Goal: Check status: Verify the current state of an ongoing process or item

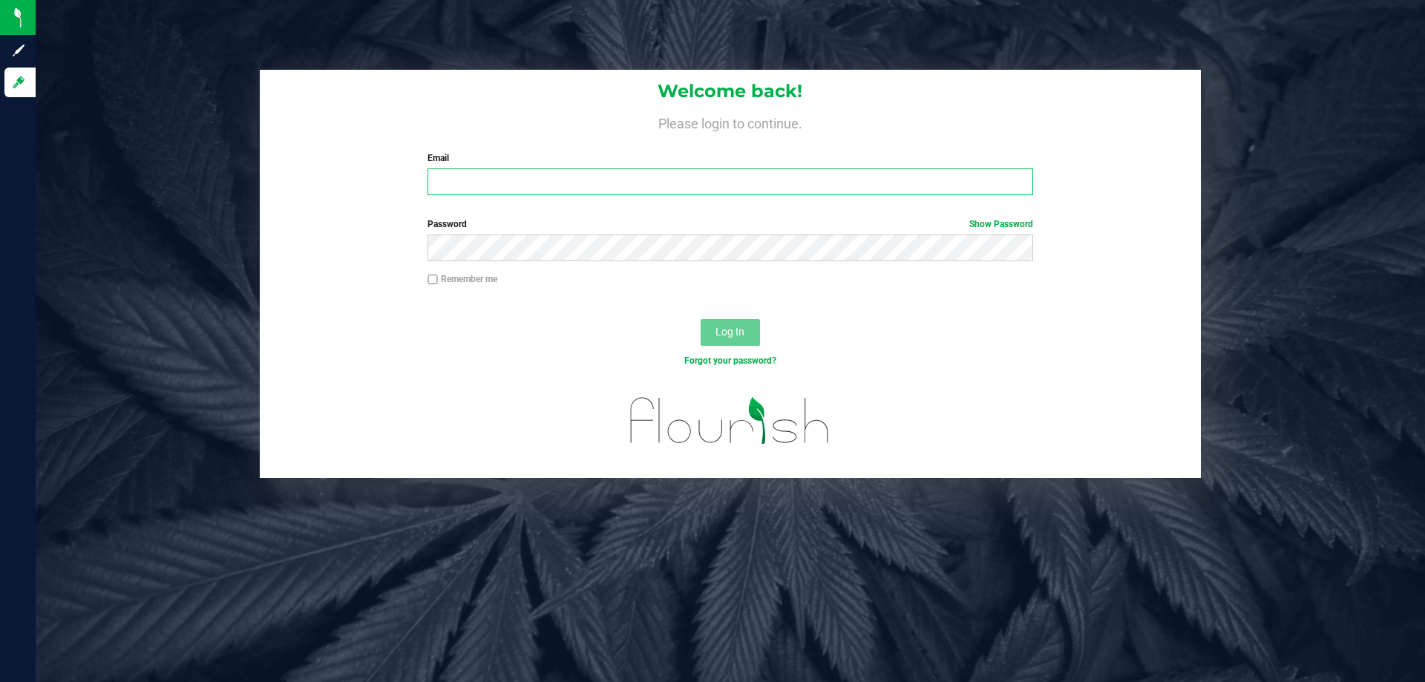
click at [634, 179] on input "Email" at bounding box center [729, 181] width 605 height 27
type input "[EMAIL_ADDRESS][DOMAIN_NAME]"
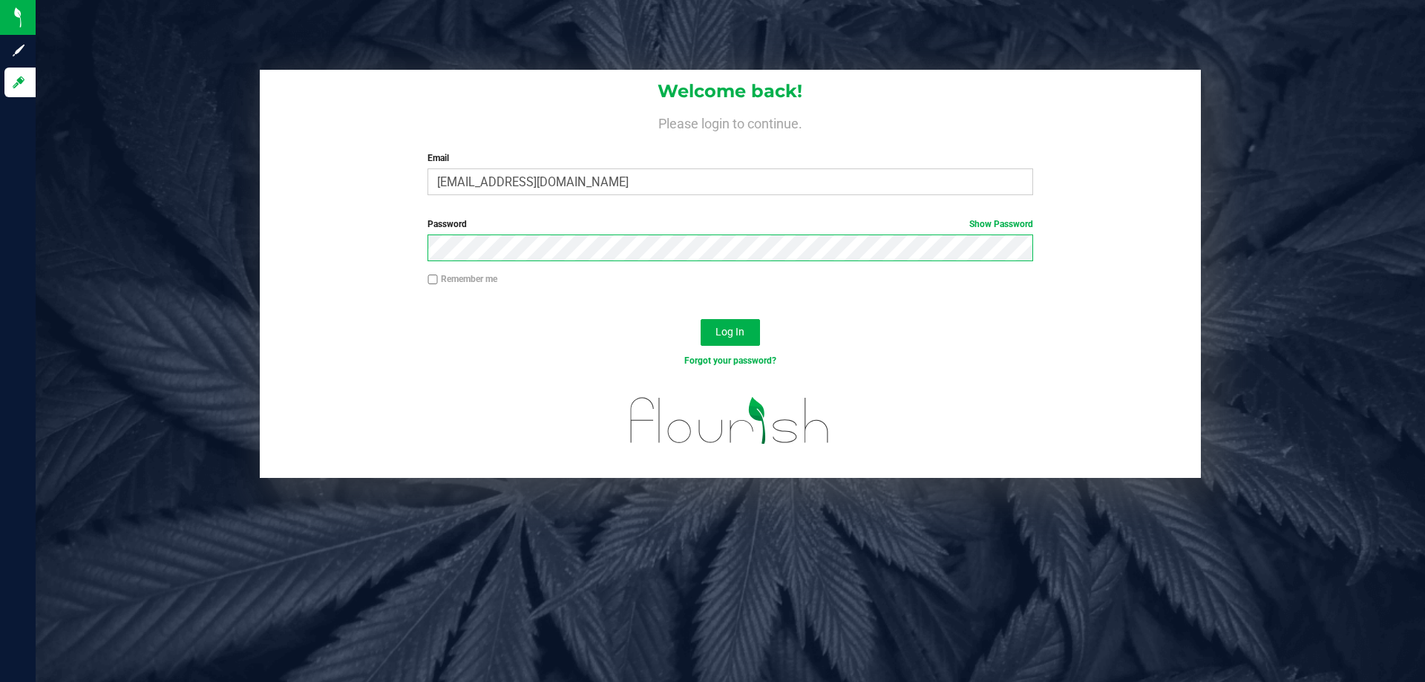
click at [700, 319] on button "Log In" at bounding box center [729, 332] width 59 height 27
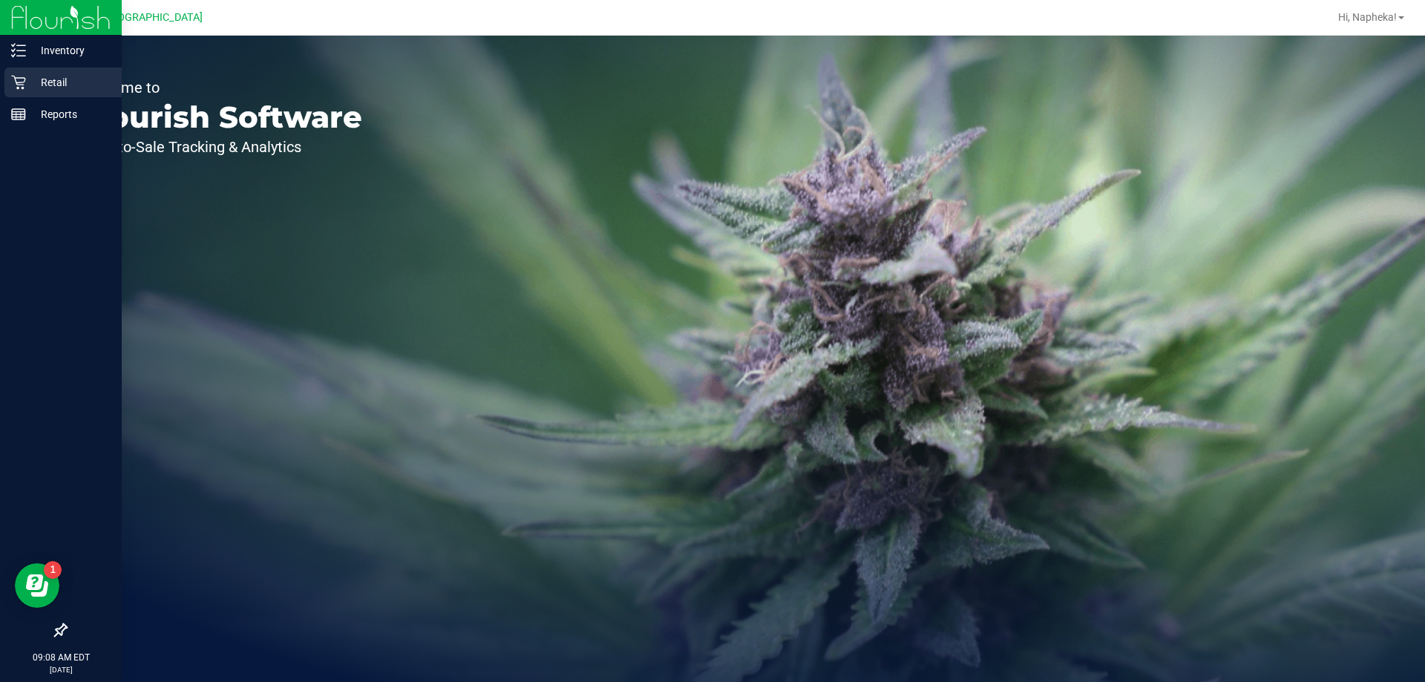
click at [68, 79] on p "Retail" at bounding box center [70, 82] width 89 height 18
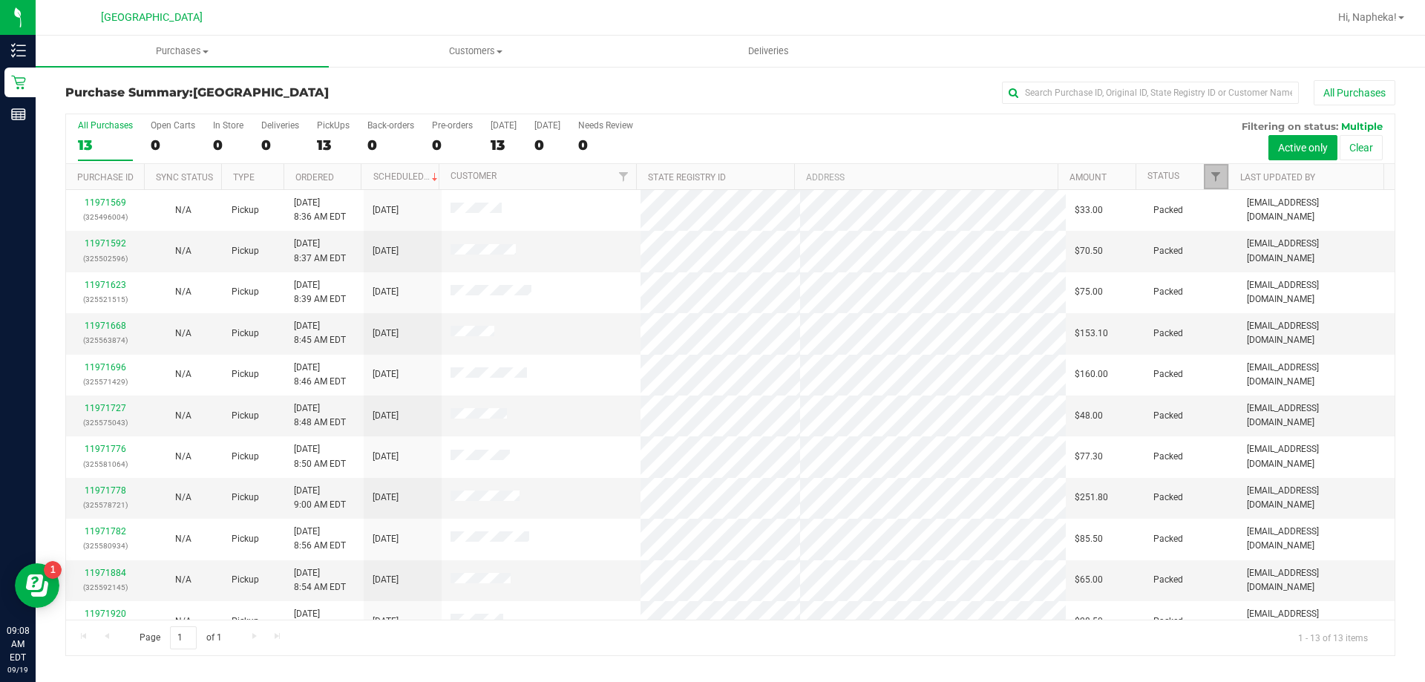
click at [1221, 174] on span "Filter" at bounding box center [1215, 177] width 12 height 12
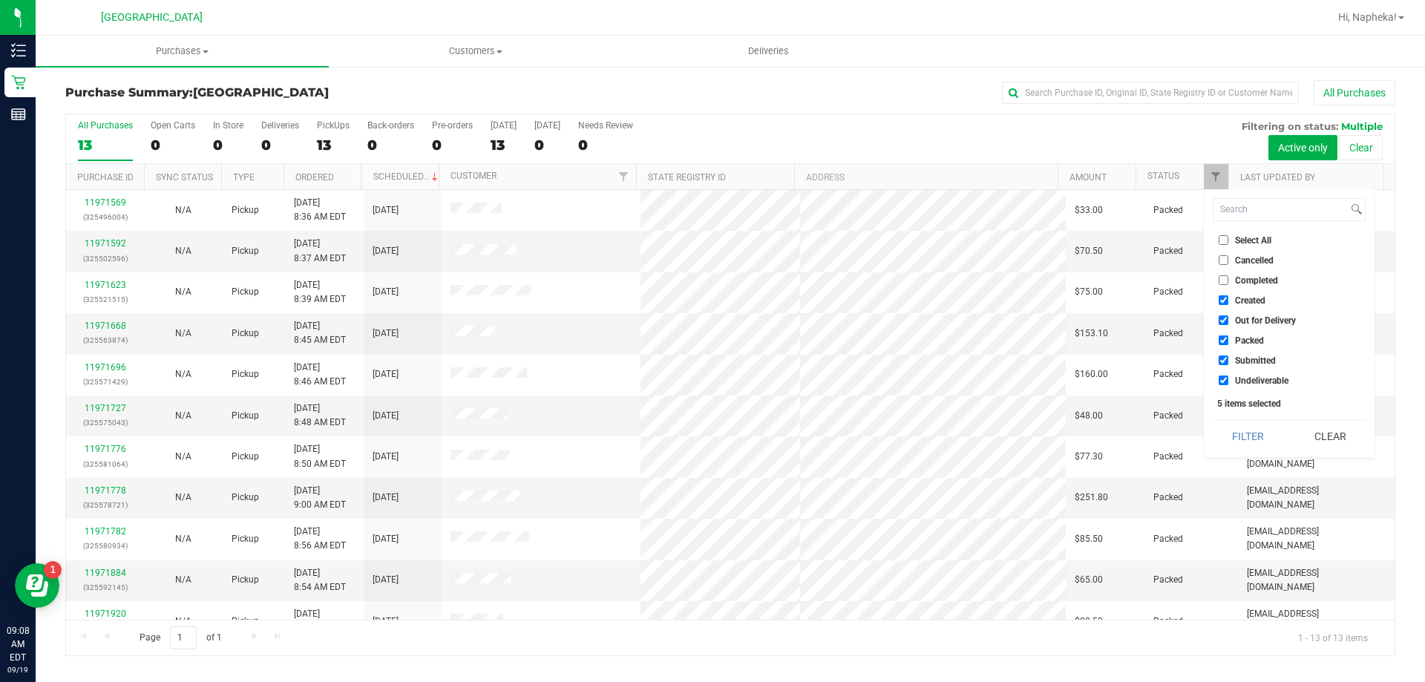
click at [1235, 302] on span "Created" at bounding box center [1250, 300] width 30 height 9
click at [1228, 302] on input "Created" at bounding box center [1223, 300] width 10 height 10
checkbox input "false"
click at [1236, 324] on span "Out for Delivery" at bounding box center [1265, 320] width 61 height 9
click at [1228, 324] on input "Out for Delivery" at bounding box center [1223, 320] width 10 height 10
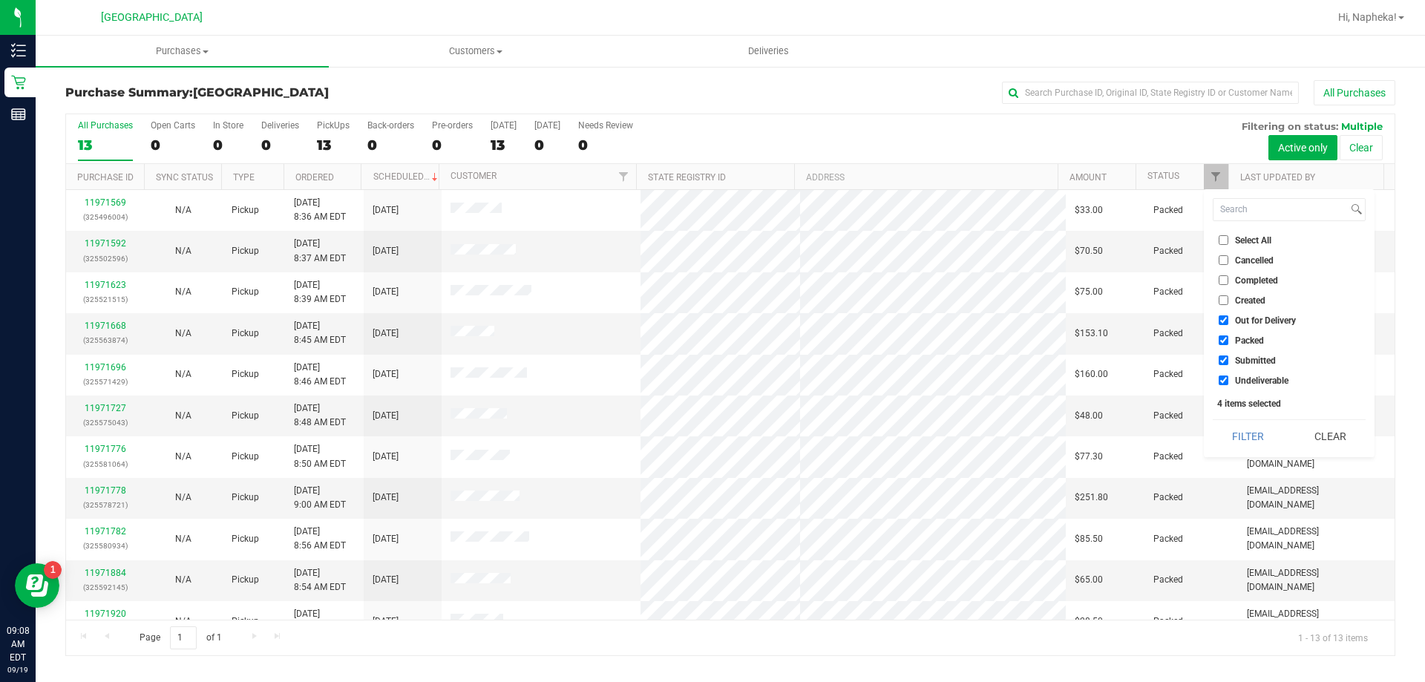
checkbox input "false"
click at [1241, 344] on span "Packed" at bounding box center [1249, 340] width 29 height 9
click at [1228, 344] on input "Packed" at bounding box center [1223, 340] width 10 height 10
checkbox input "false"
click at [1241, 381] on span "Undeliverable" at bounding box center [1261, 380] width 53 height 9
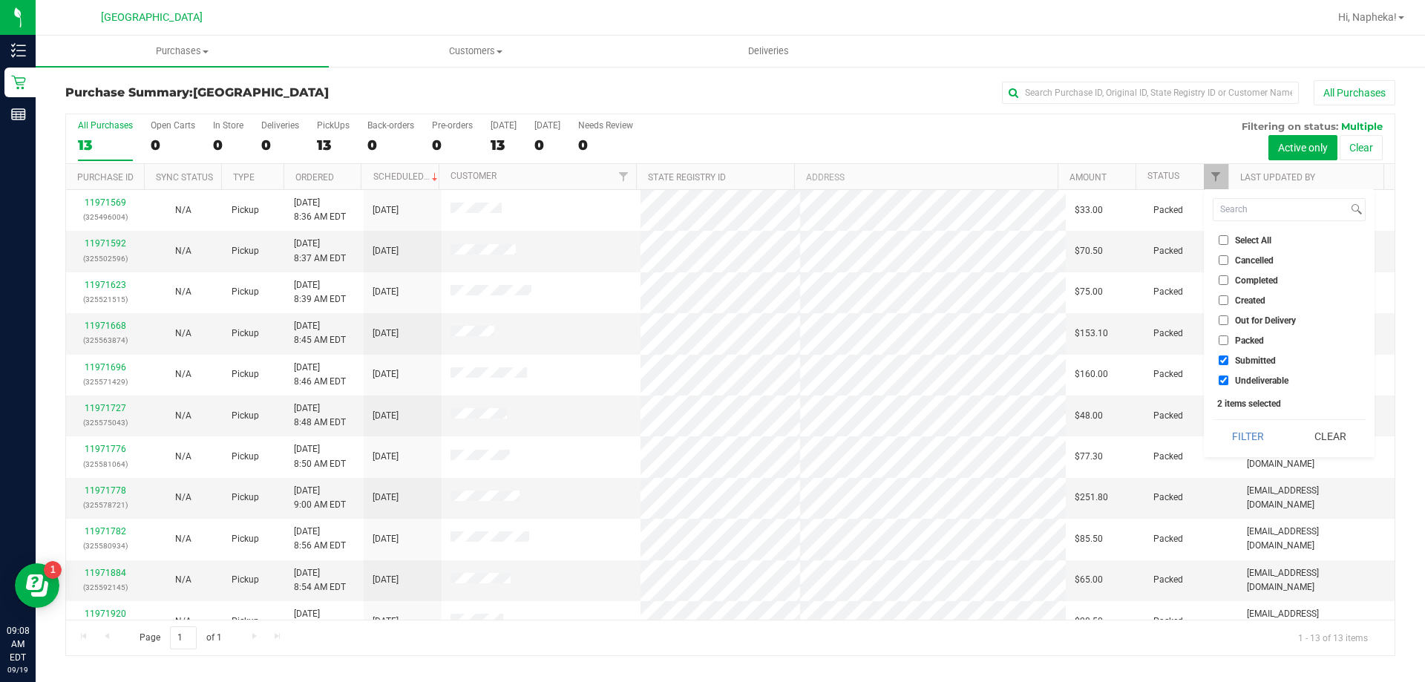
click at [1228, 381] on input "Undeliverable" at bounding box center [1223, 380] width 10 height 10
checkbox input "false"
click at [1241, 442] on button "Filter" at bounding box center [1247, 436] width 71 height 33
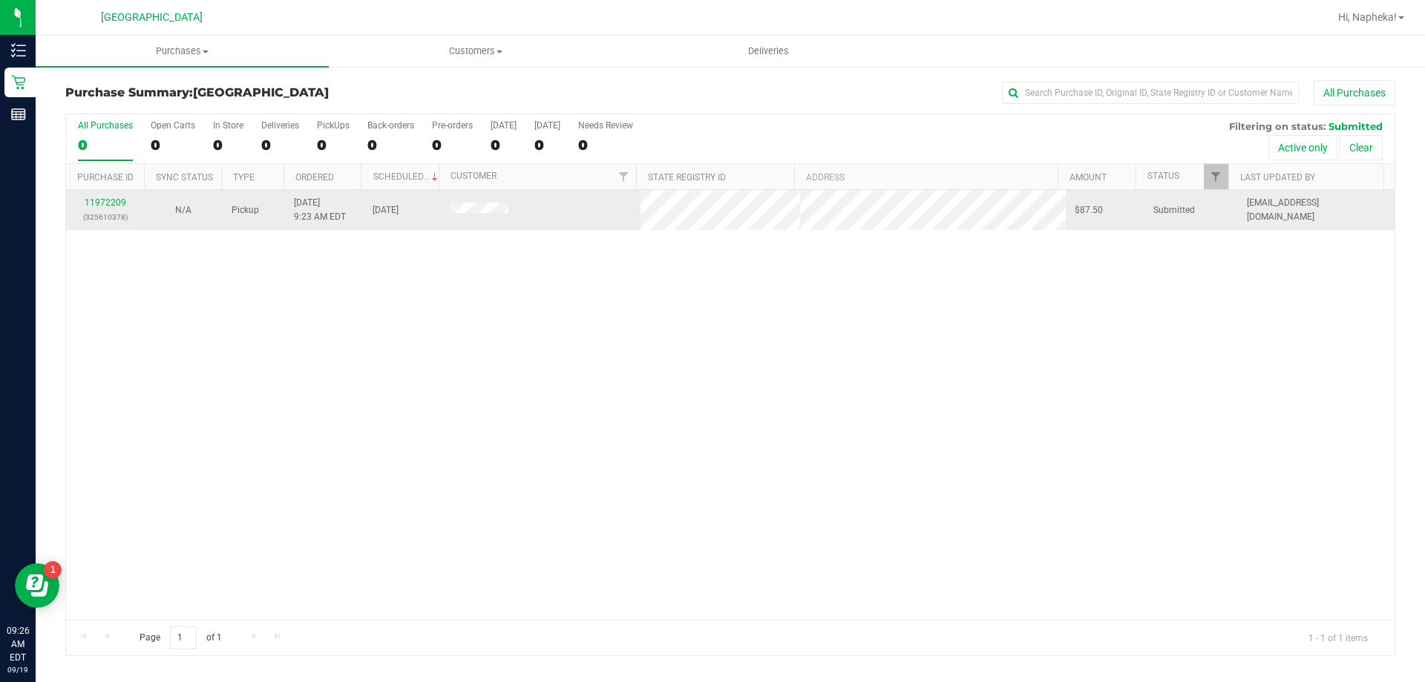
click at [108, 196] on div "11972209 (325610378)" at bounding box center [105, 210] width 60 height 28
click at [100, 197] on div "11972209 (325610378)" at bounding box center [105, 210] width 60 height 28
click at [105, 209] on div "11972209 (325610378)" at bounding box center [105, 210] width 60 height 28
click at [105, 202] on link "11972209" at bounding box center [106, 202] width 42 height 10
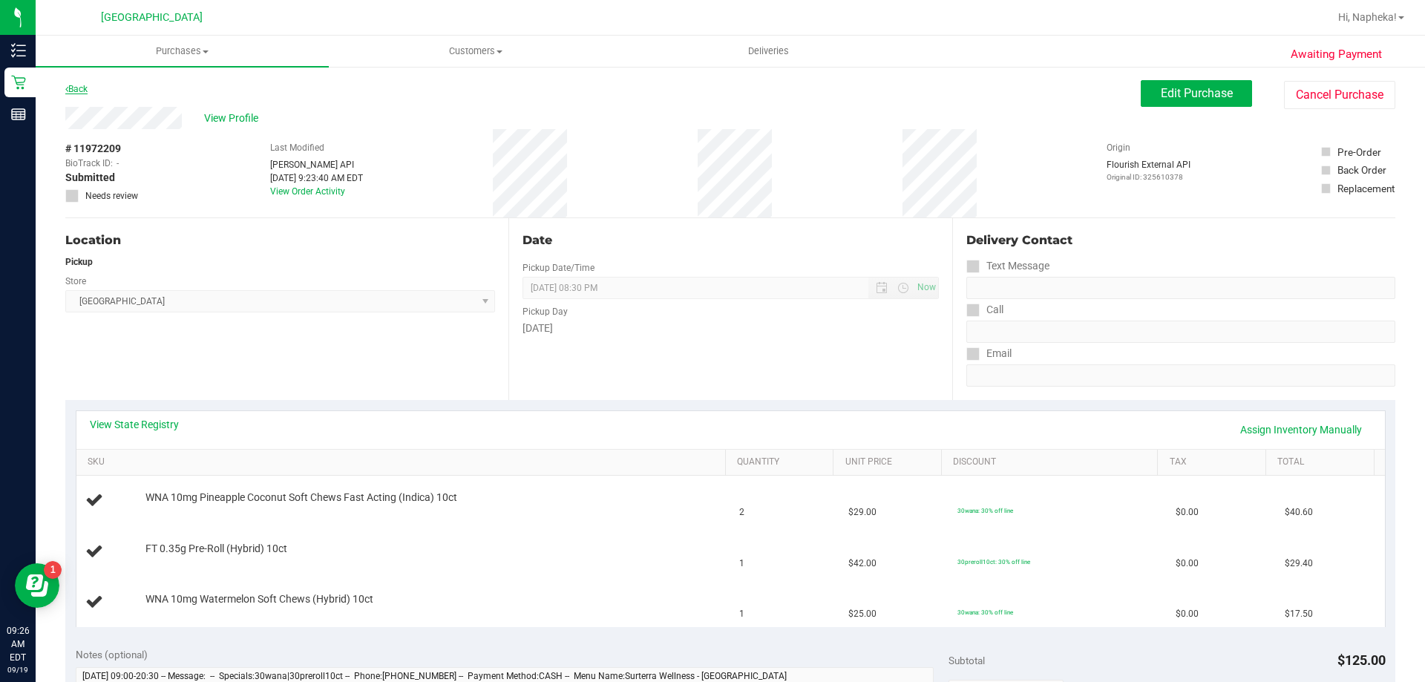
click at [70, 91] on link "Back" at bounding box center [76, 89] width 22 height 10
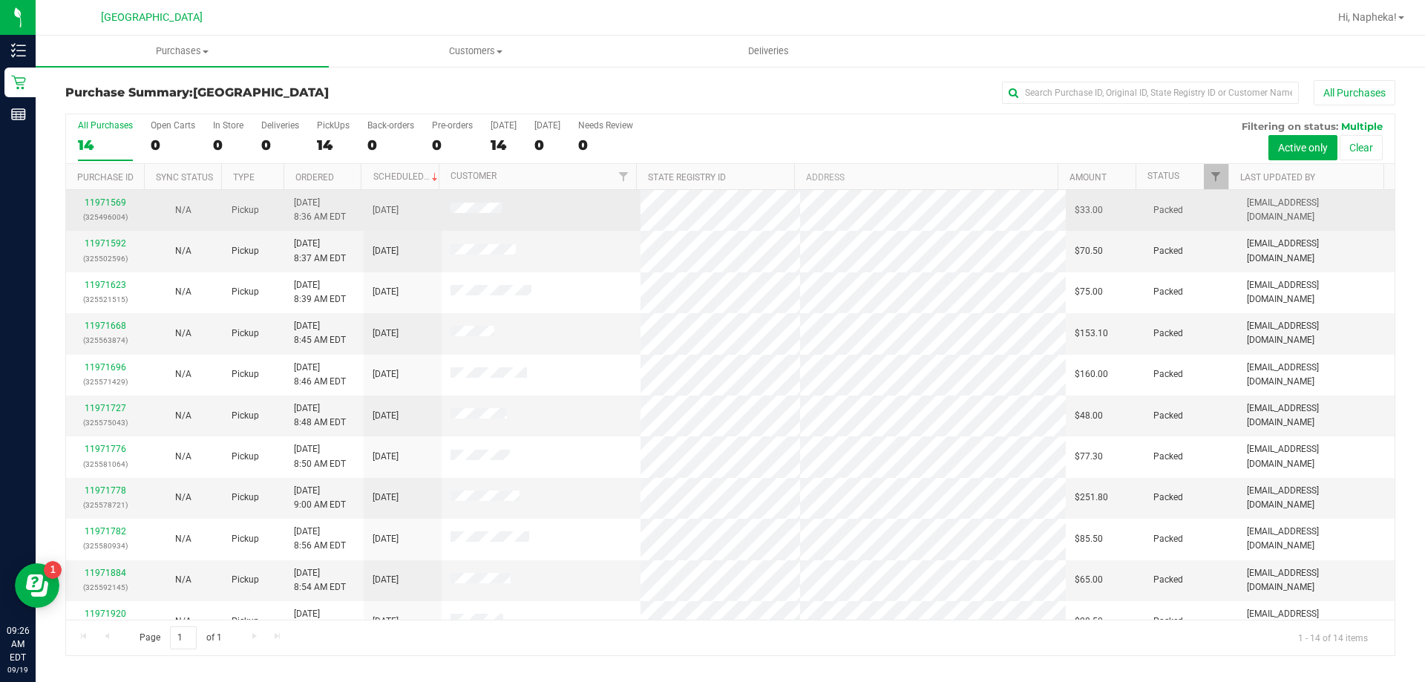
click at [1212, 190] on td "Packed" at bounding box center [1190, 210] width 93 height 41
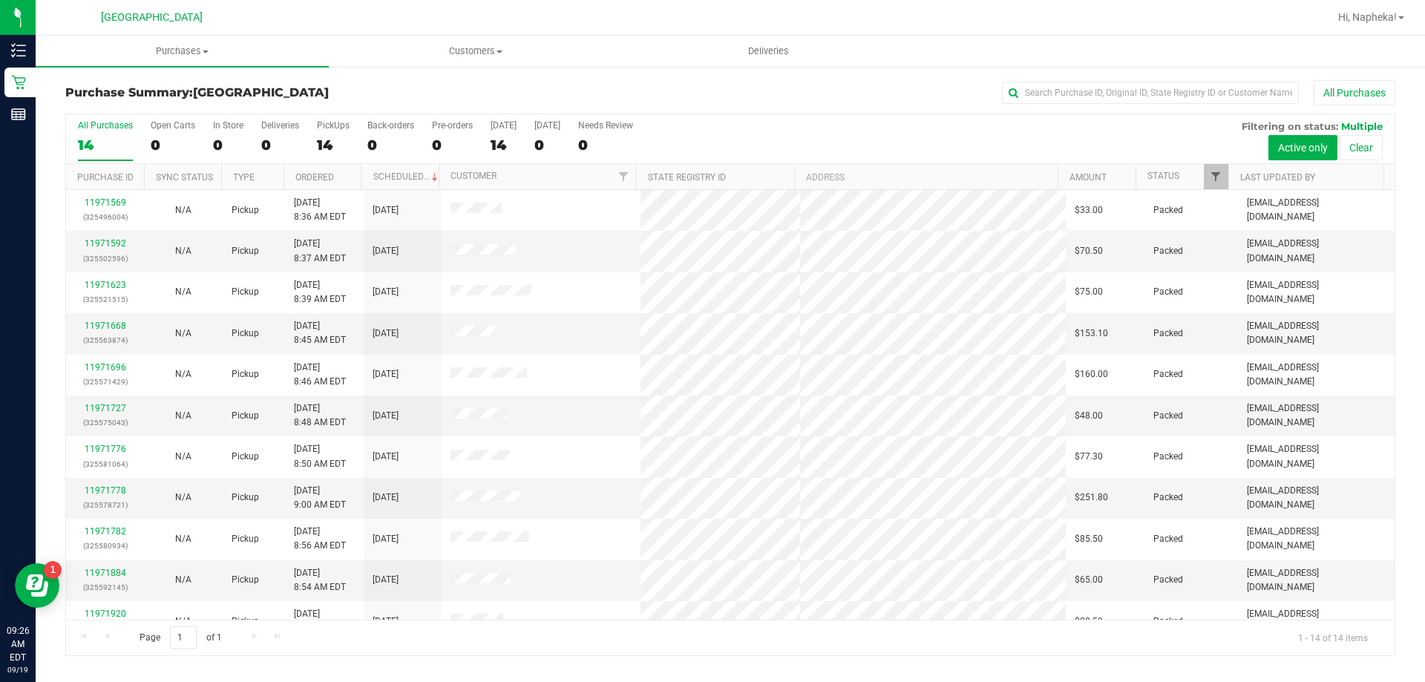
click at [1215, 179] on span "Filter" at bounding box center [1215, 177] width 12 height 12
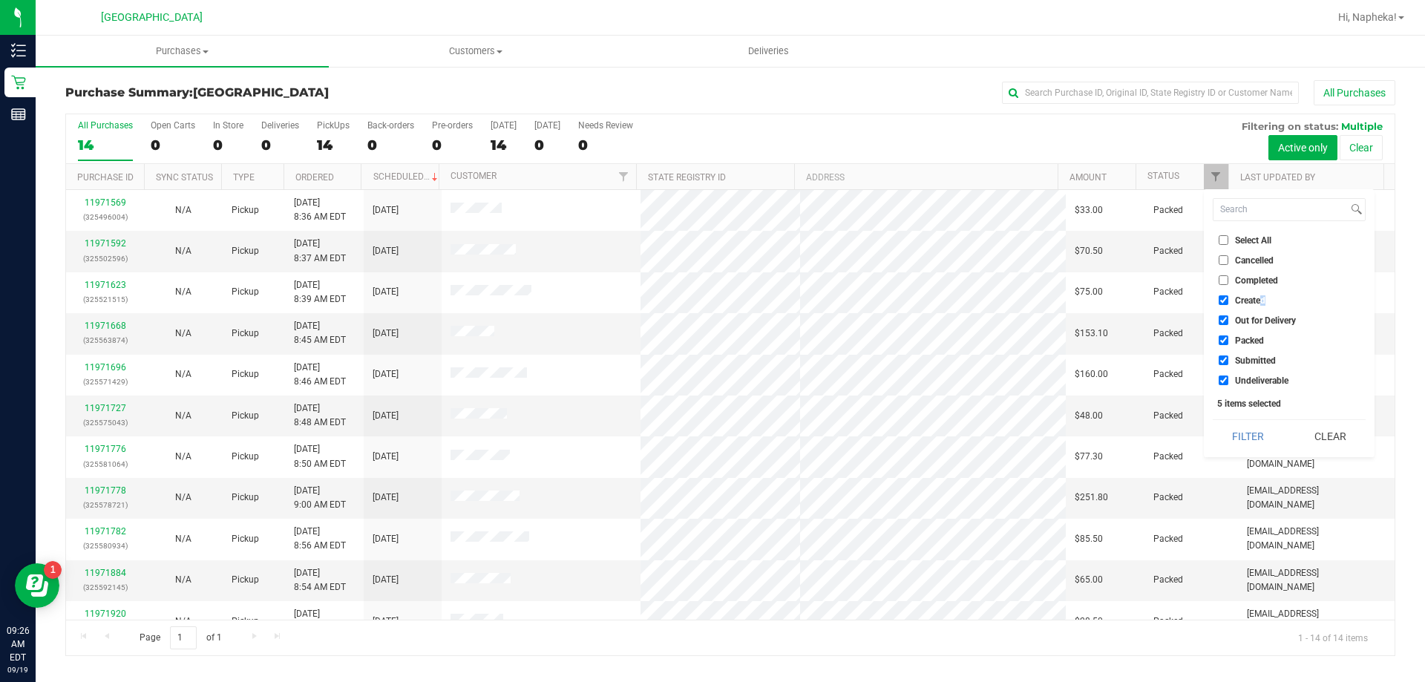
click at [1261, 300] on span "Created" at bounding box center [1250, 300] width 30 height 9
click at [1254, 303] on span "Created" at bounding box center [1250, 300] width 30 height 9
click at [1228, 303] on input "Created" at bounding box center [1223, 300] width 10 height 10
checkbox input "false"
click at [1255, 326] on li "Out for Delivery" at bounding box center [1288, 320] width 153 height 16
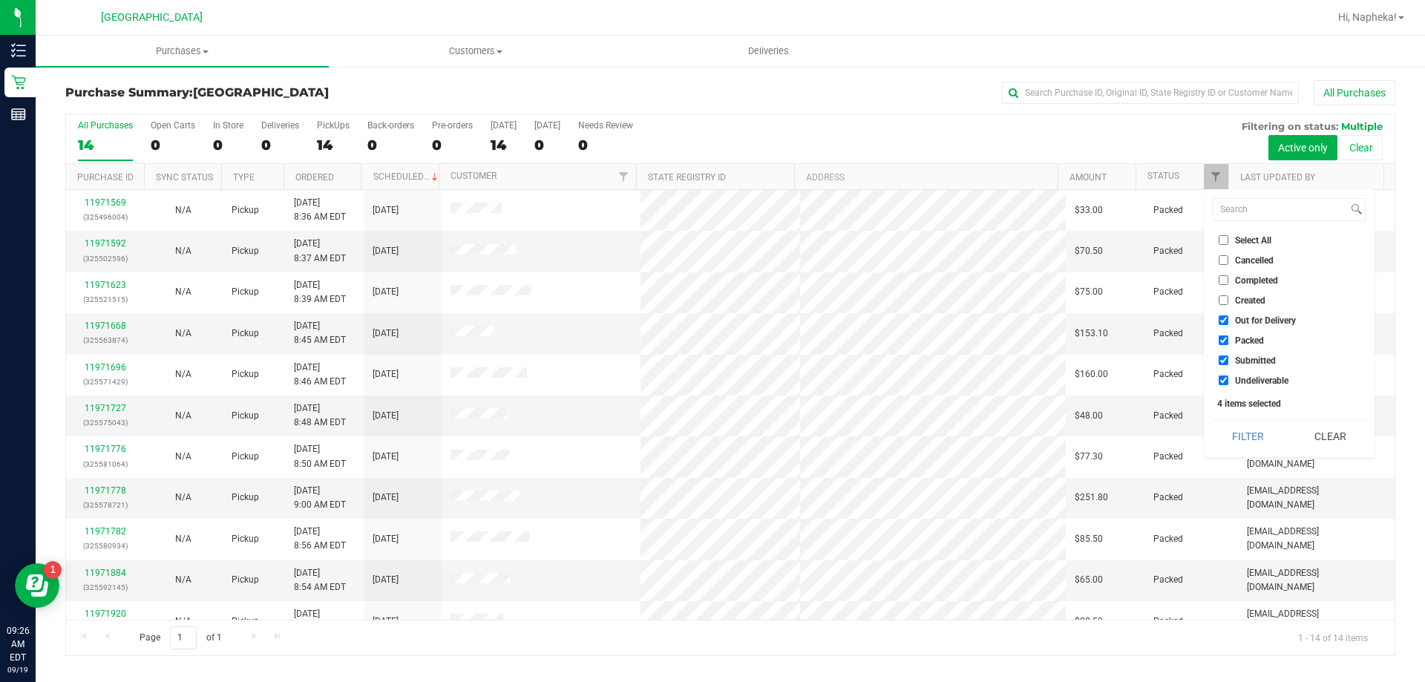
click at [1242, 318] on span "Out for Delivery" at bounding box center [1265, 320] width 61 height 9
click at [1228, 318] on input "Out for Delivery" at bounding box center [1223, 320] width 10 height 10
checkbox input "false"
click at [1243, 342] on span "Packed" at bounding box center [1249, 340] width 29 height 9
click at [1228, 342] on input "Packed" at bounding box center [1223, 340] width 10 height 10
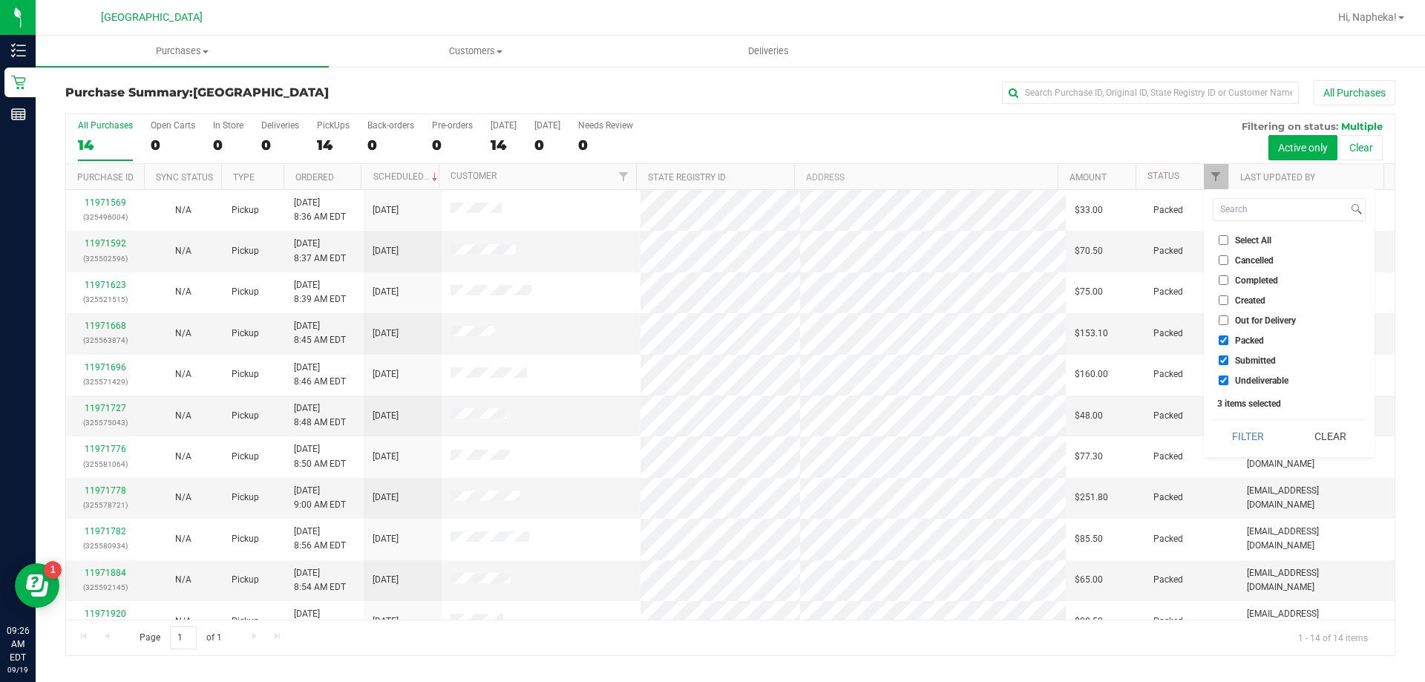
checkbox input "false"
click at [1248, 380] on span "Undeliverable" at bounding box center [1261, 380] width 53 height 9
click at [1228, 380] on input "Undeliverable" at bounding box center [1223, 380] width 10 height 10
checkbox input "false"
click at [1245, 433] on button "Filter" at bounding box center [1247, 436] width 71 height 33
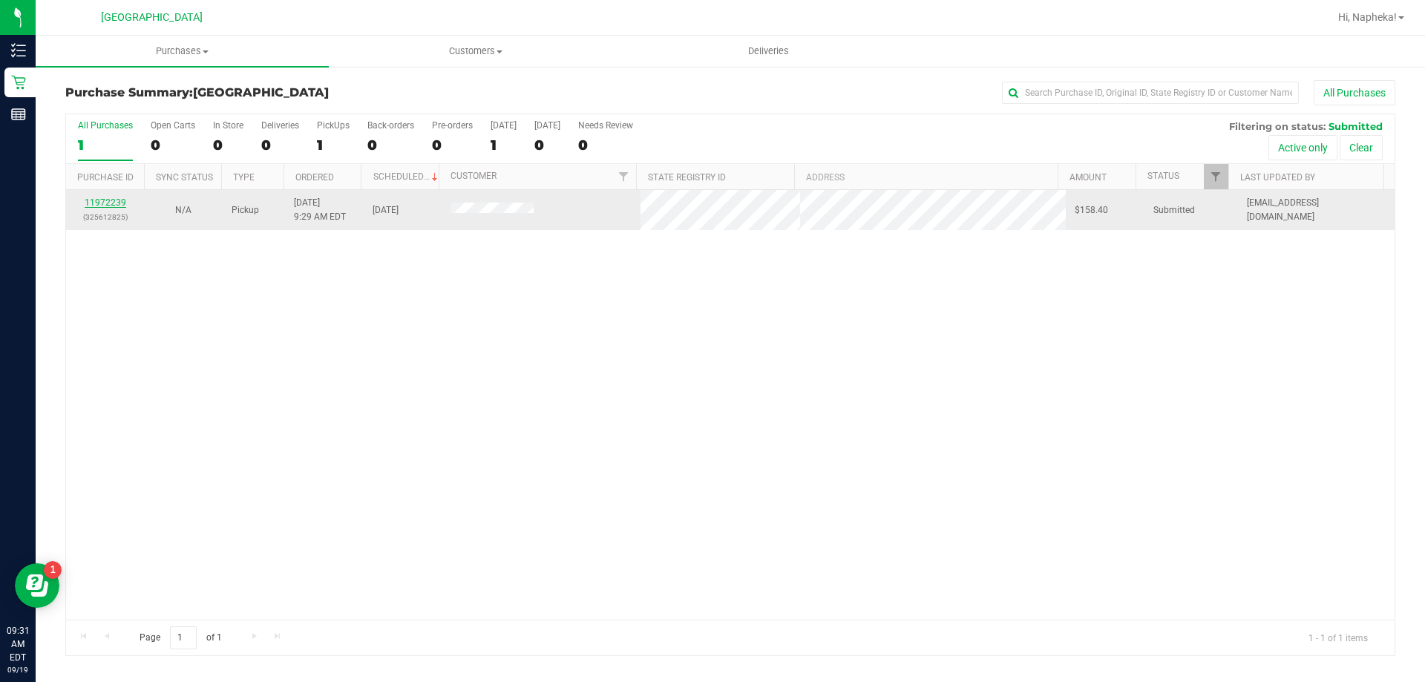
click at [108, 198] on link "11972239" at bounding box center [106, 202] width 42 height 10
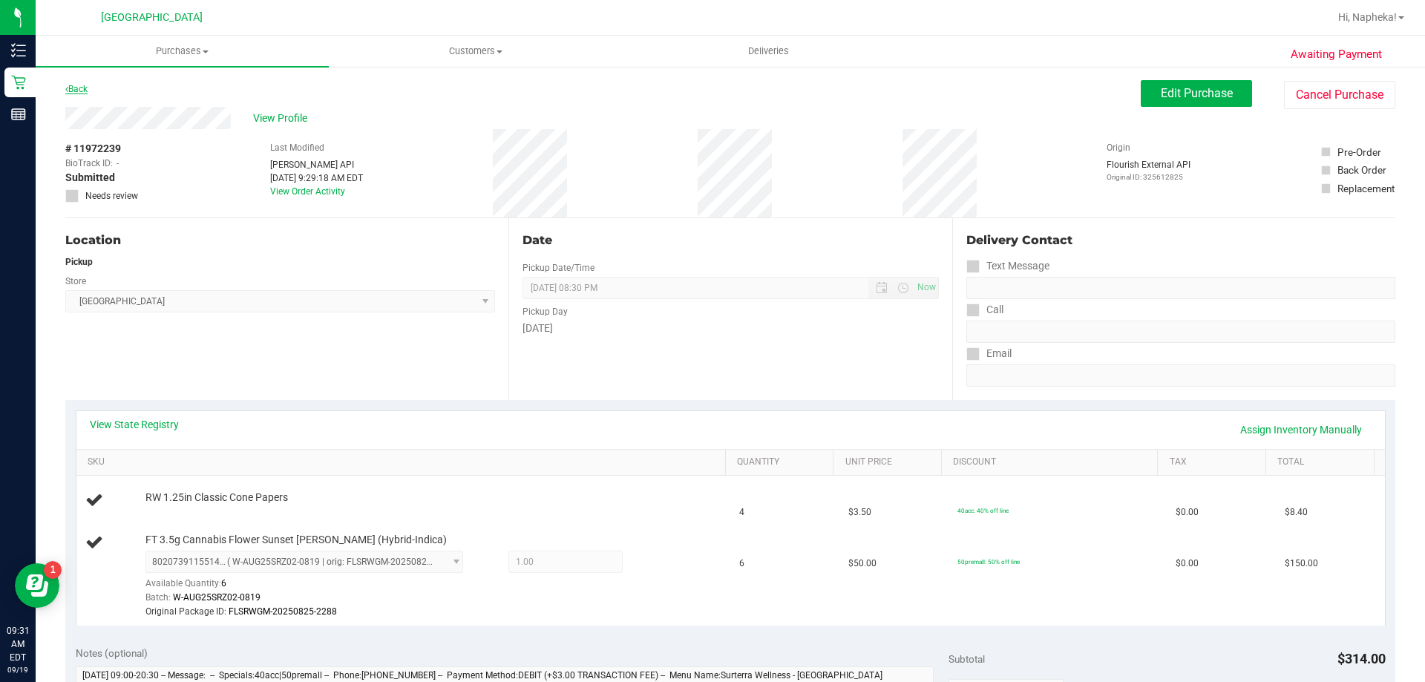
click at [72, 91] on link "Back" at bounding box center [76, 89] width 22 height 10
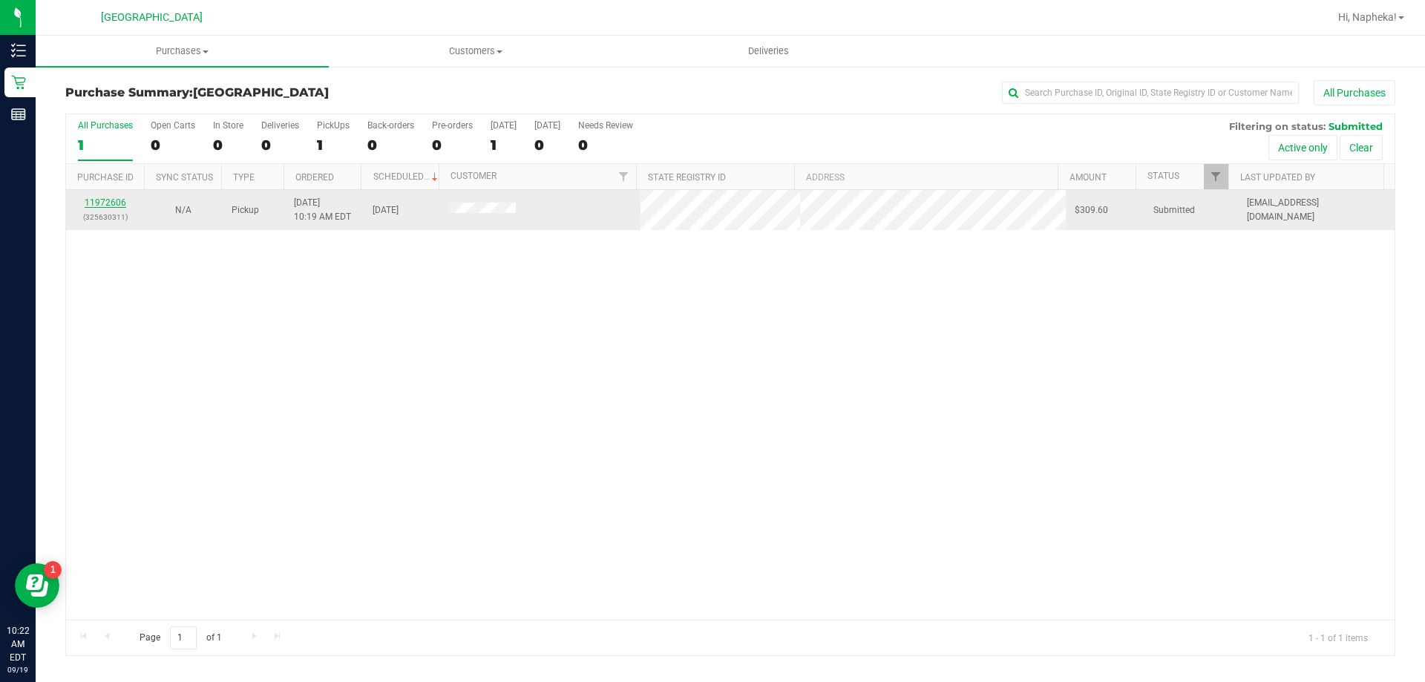
click at [107, 201] on link "11972606" at bounding box center [106, 202] width 42 height 10
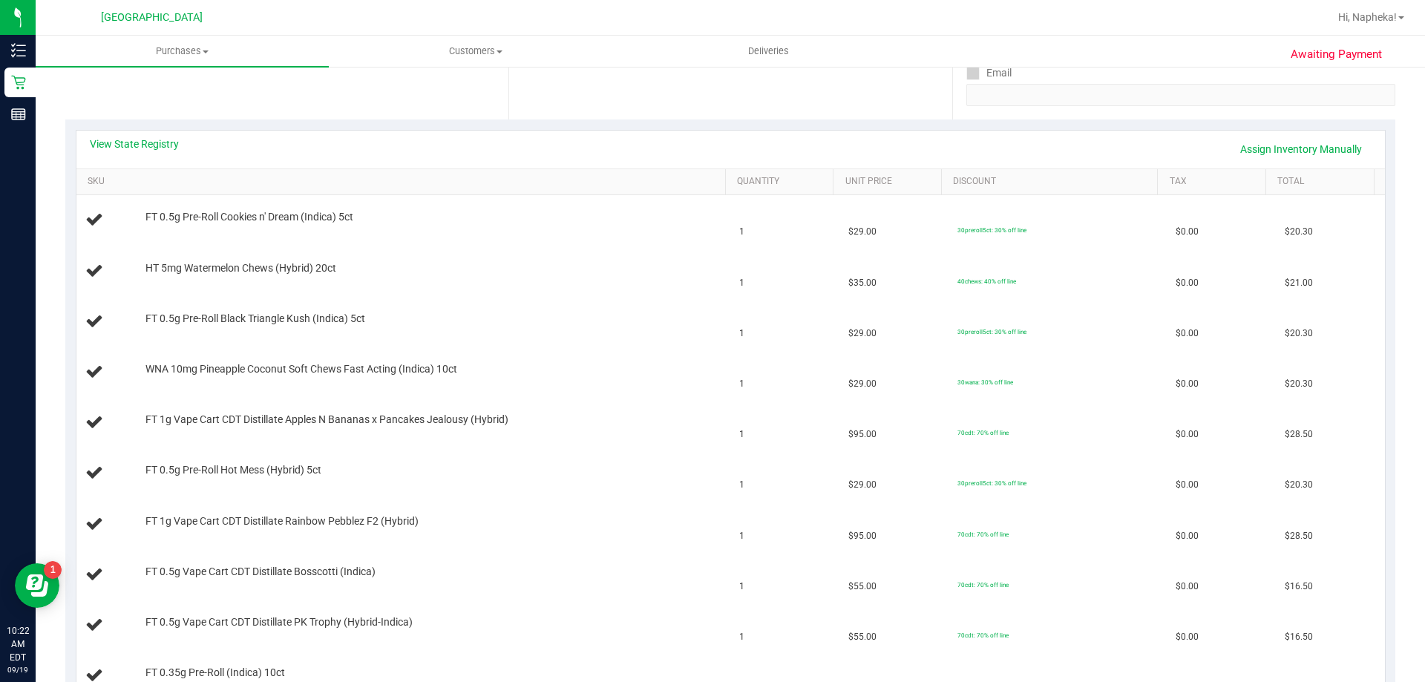
scroll to position [223, 0]
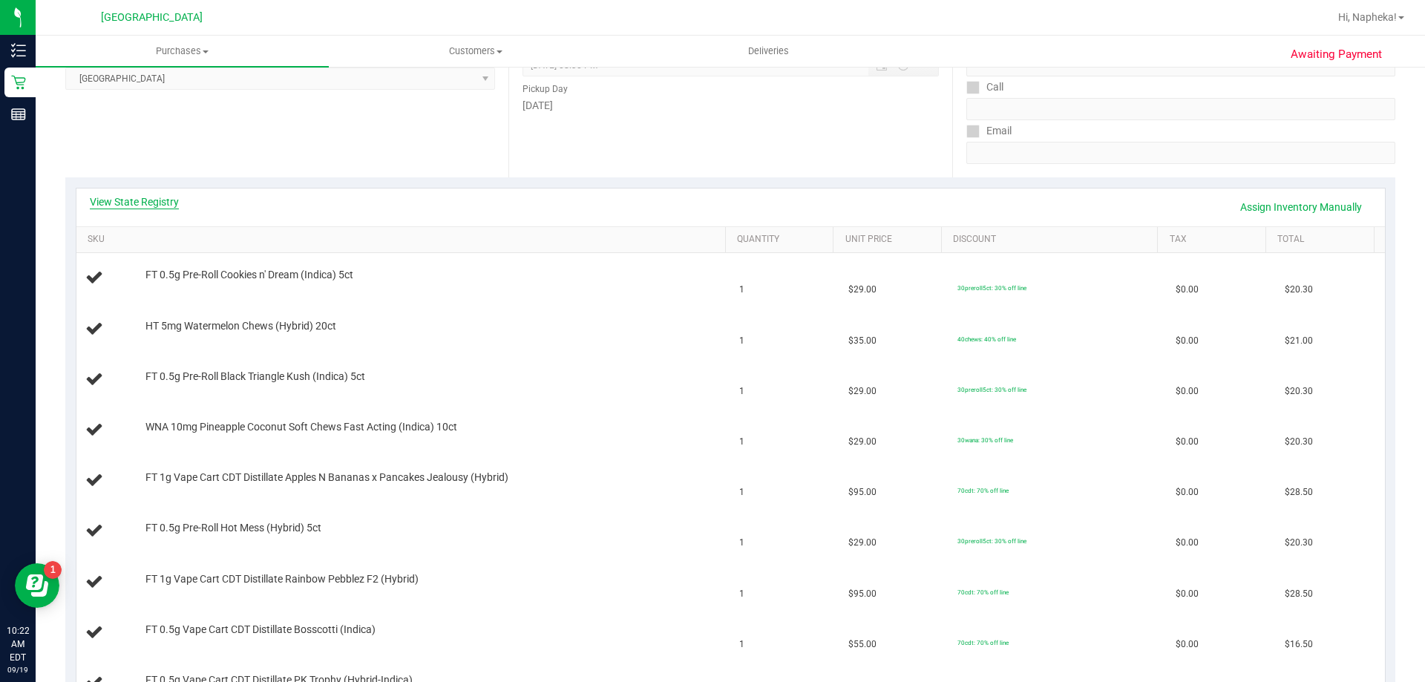
click at [149, 202] on link "View State Registry" at bounding box center [134, 201] width 89 height 15
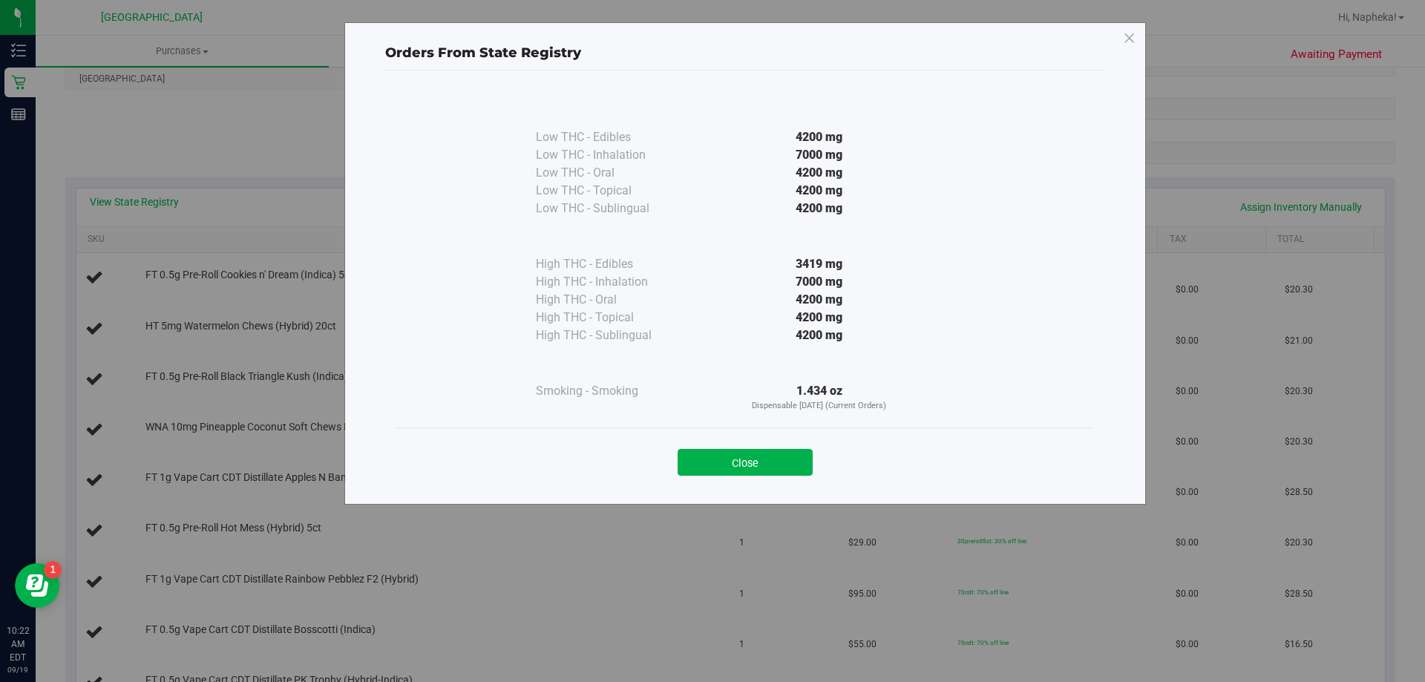
click at [769, 433] on div "Close" at bounding box center [744, 457] width 697 height 60
click at [721, 453] on button "Close" at bounding box center [744, 462] width 135 height 27
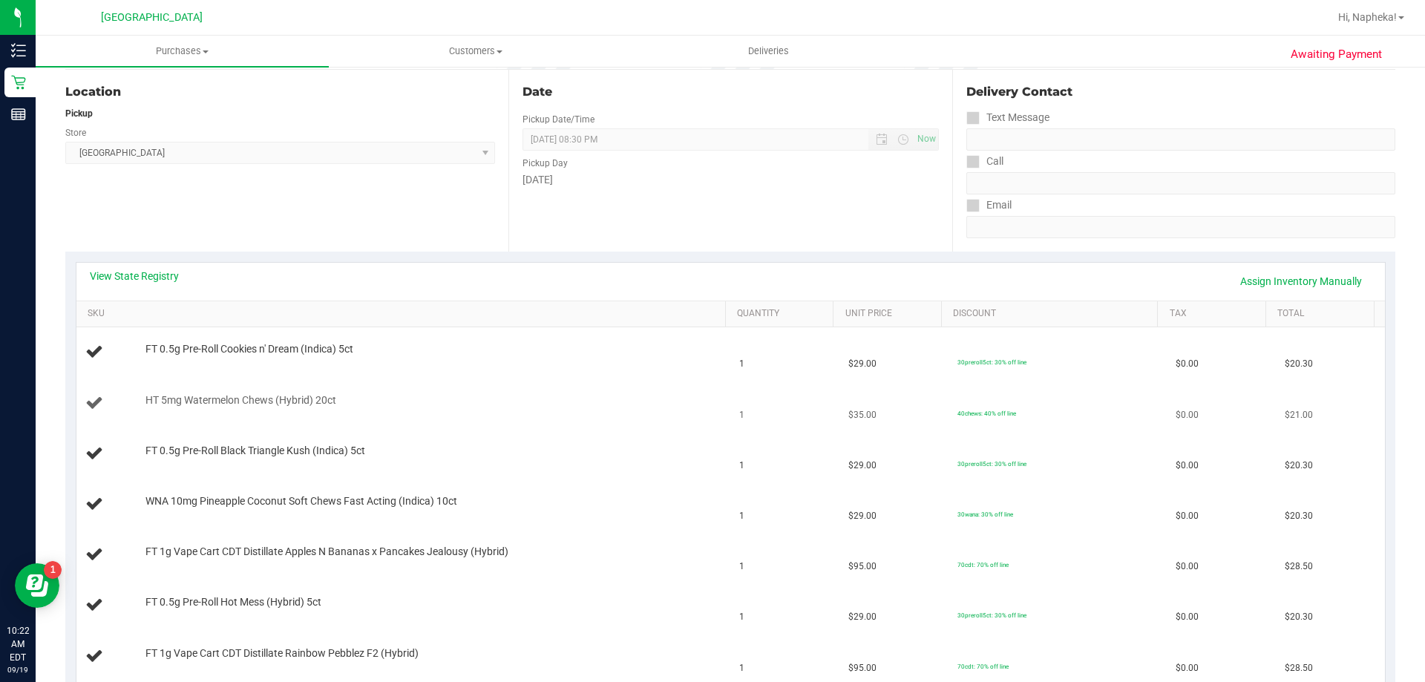
scroll to position [0, 0]
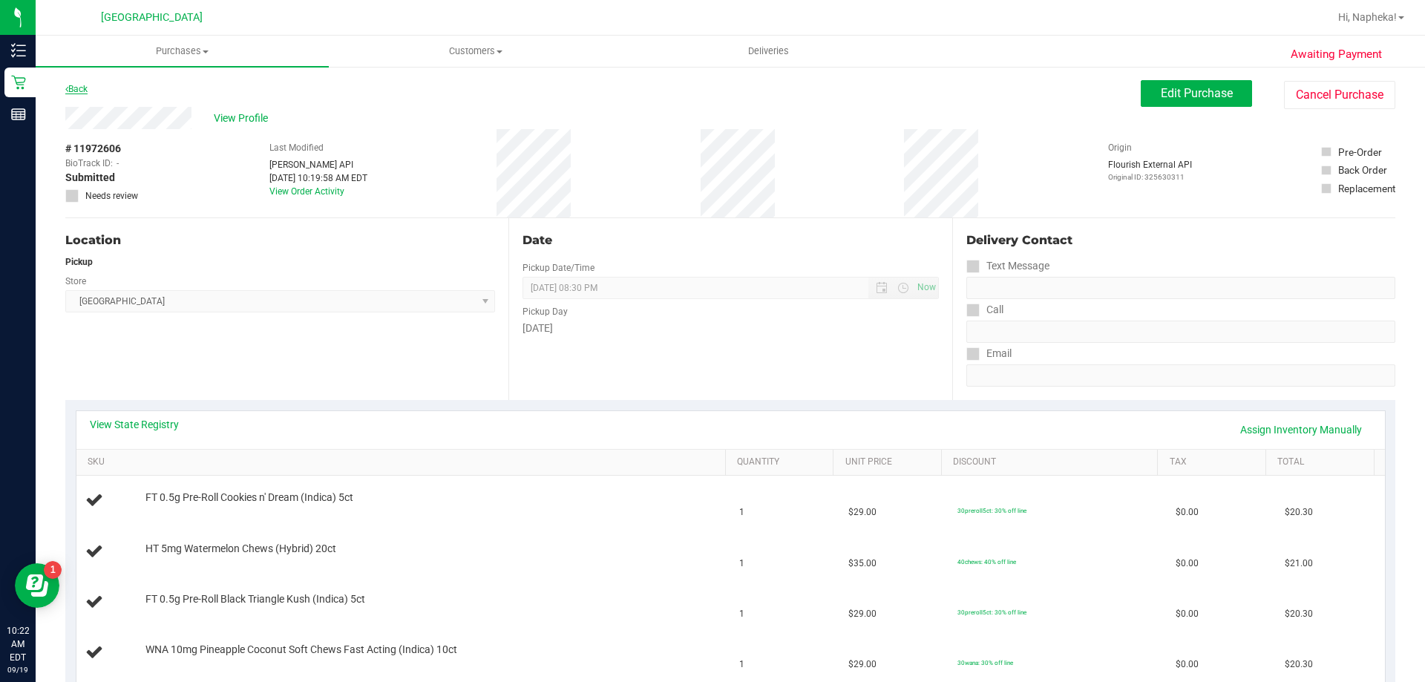
click at [83, 88] on link "Back" at bounding box center [76, 89] width 22 height 10
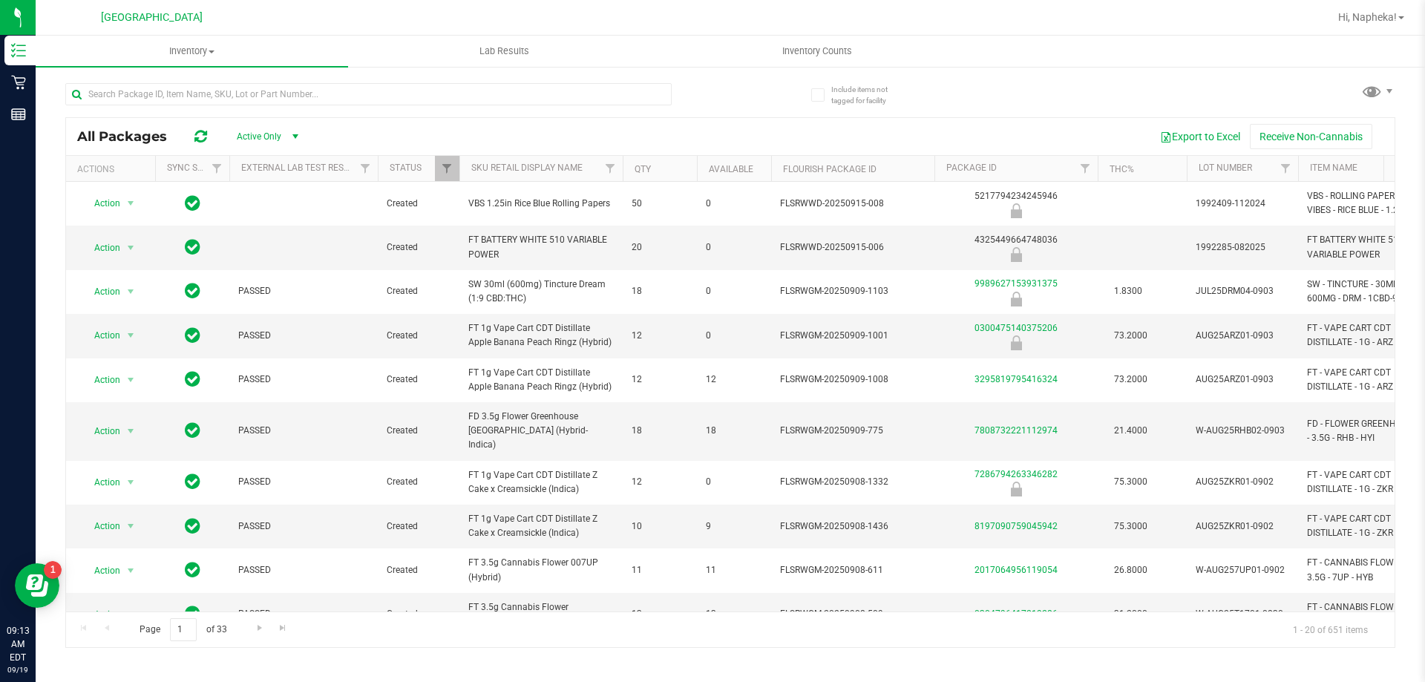
click at [403, 109] on div at bounding box center [368, 100] width 606 height 34
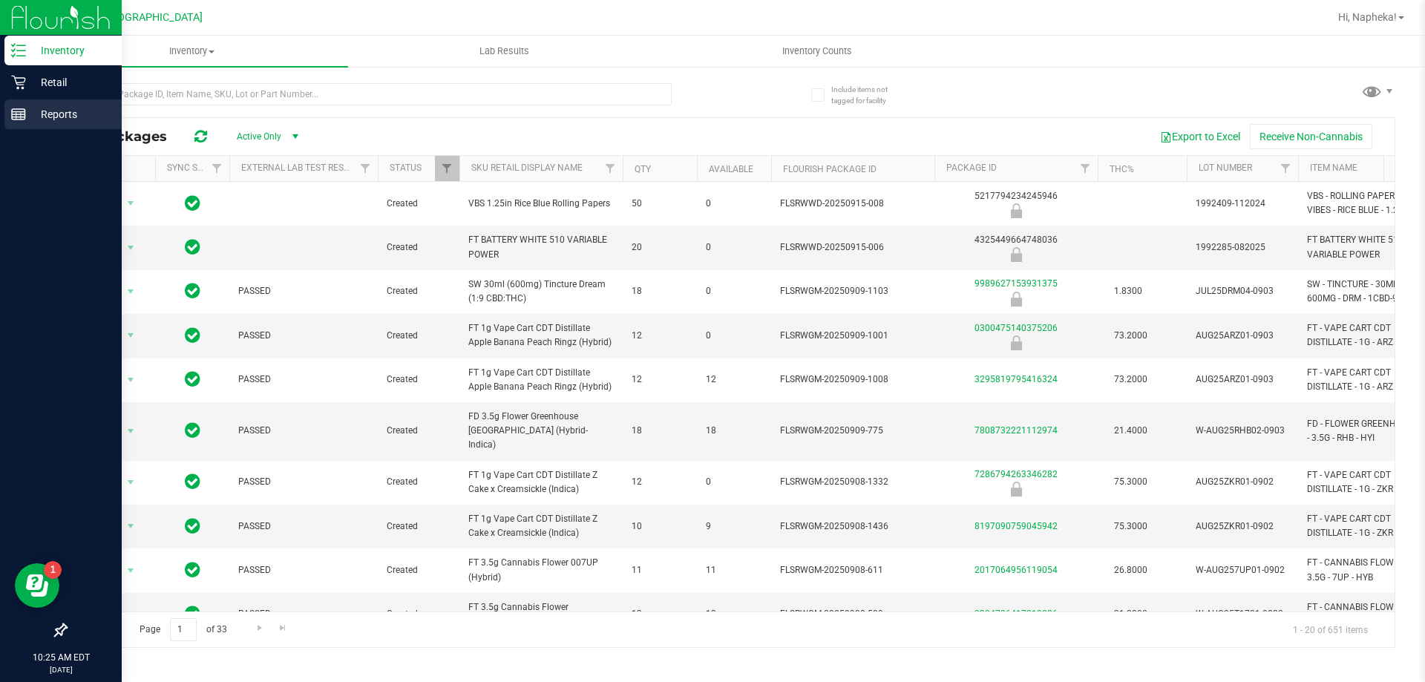
click at [0, 111] on link "Reports" at bounding box center [61, 115] width 122 height 32
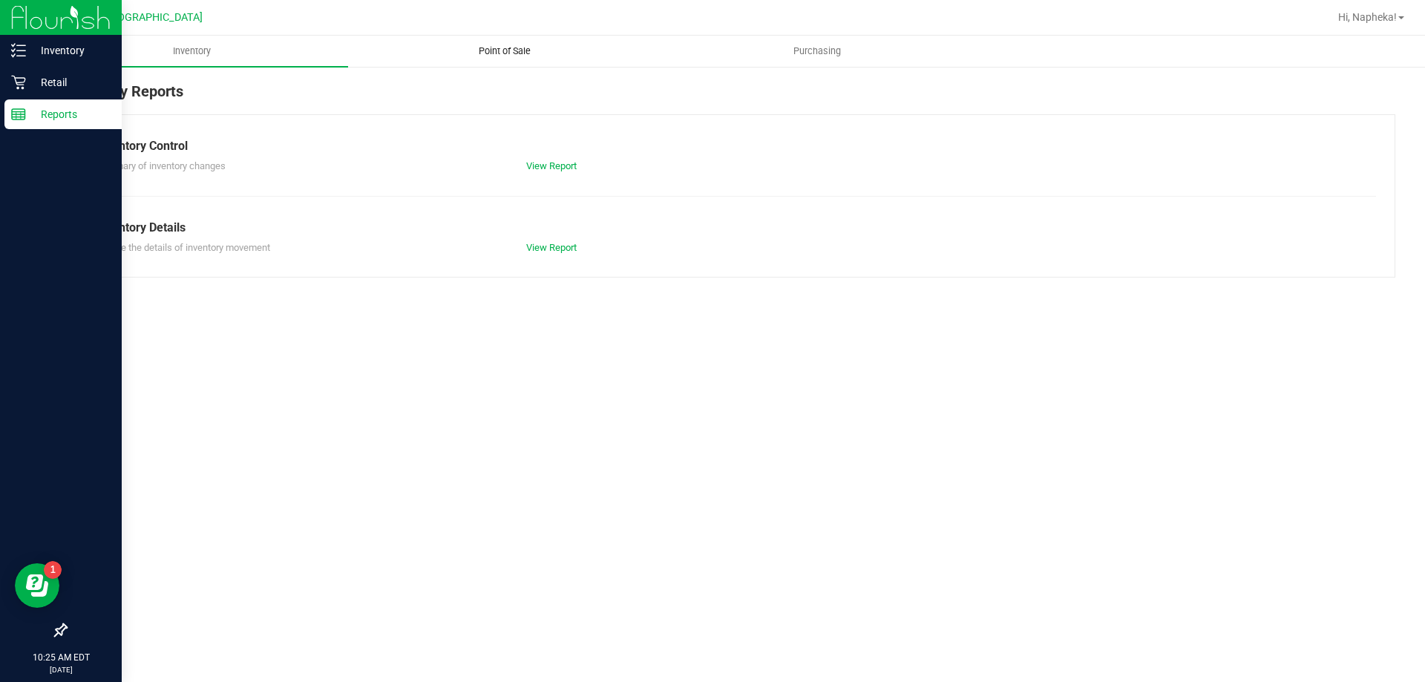
click at [494, 57] on span "Point of Sale" at bounding box center [505, 51] width 92 height 13
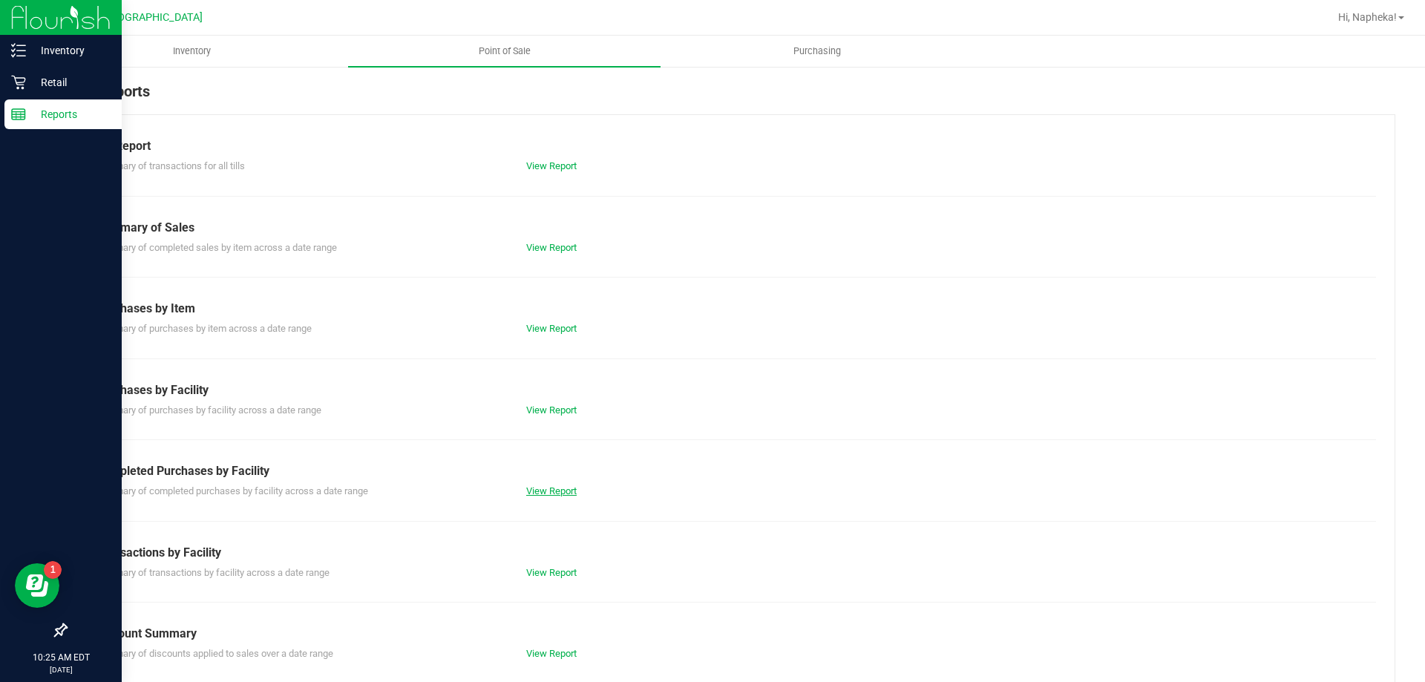
click at [560, 491] on link "View Report" at bounding box center [551, 490] width 50 height 11
